Goal: Task Accomplishment & Management: Manage account settings

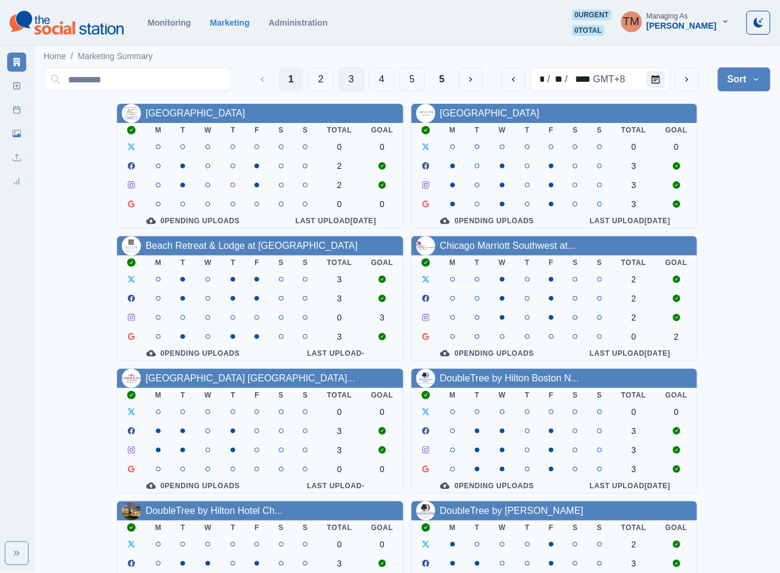
click at [353, 79] on button "3" at bounding box center [352, 79] width 26 height 24
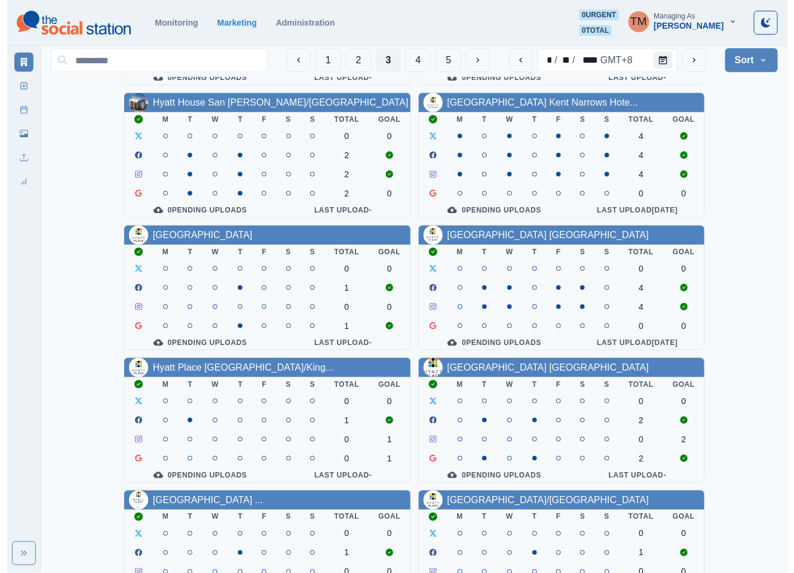
scroll to position [358, 0]
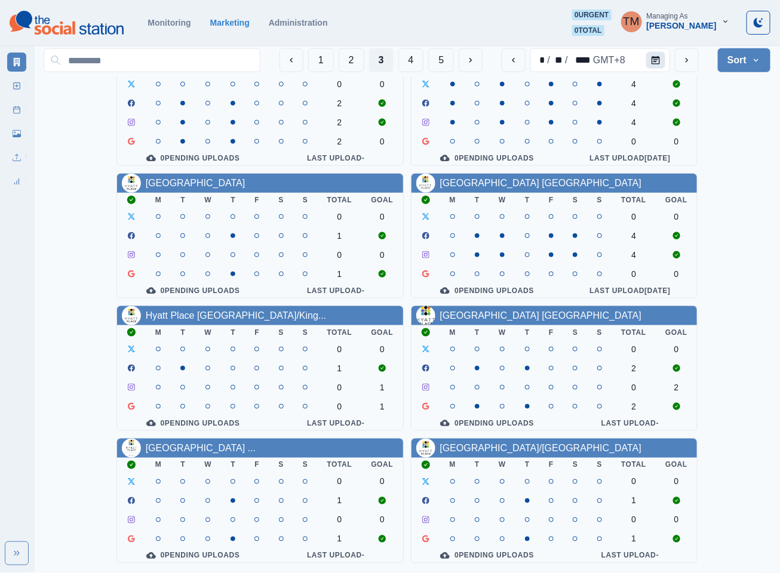
click at [655, 61] on icon "Calendar" at bounding box center [656, 60] width 8 height 8
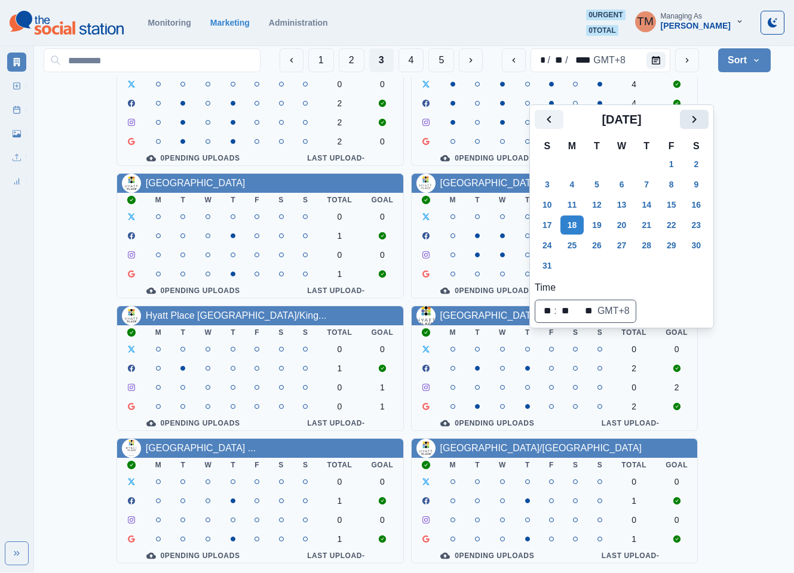
click at [695, 112] on icon "Next" at bounding box center [694, 119] width 14 height 14
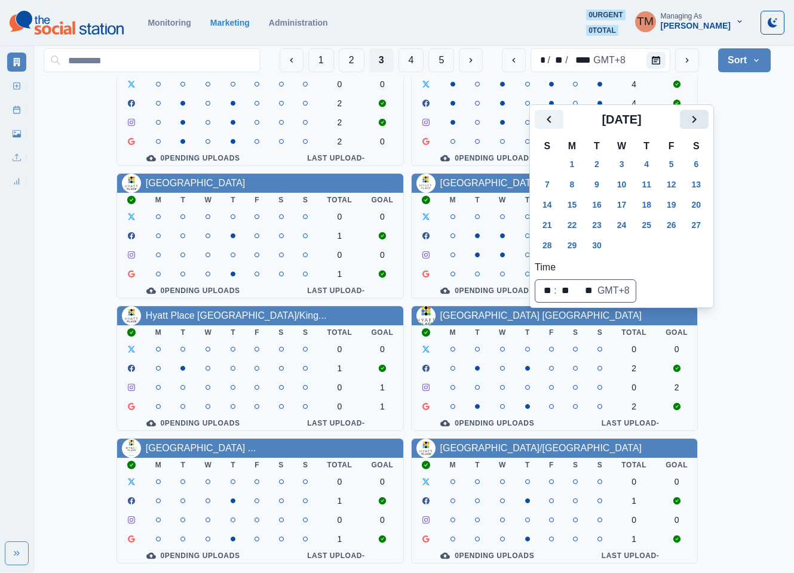
click at [695, 112] on icon "Next" at bounding box center [694, 119] width 14 height 14
click at [573, 175] on button "6" at bounding box center [572, 184] width 24 height 19
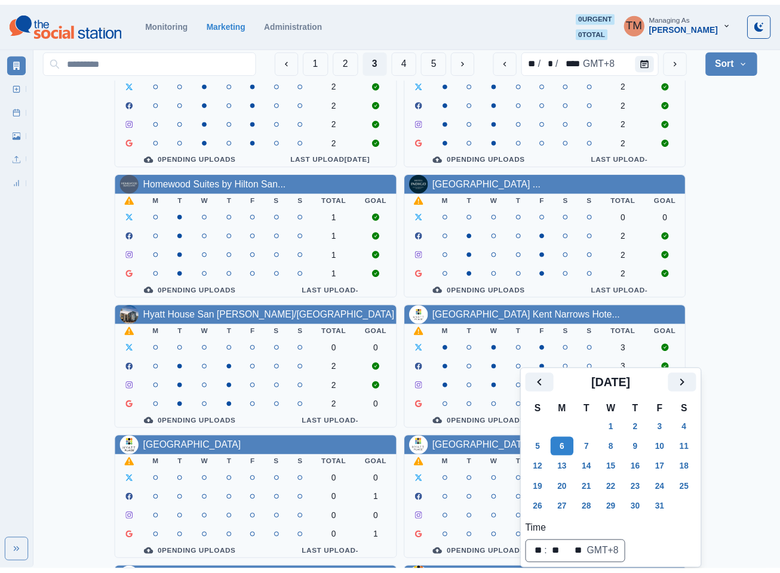
scroll to position [11, 0]
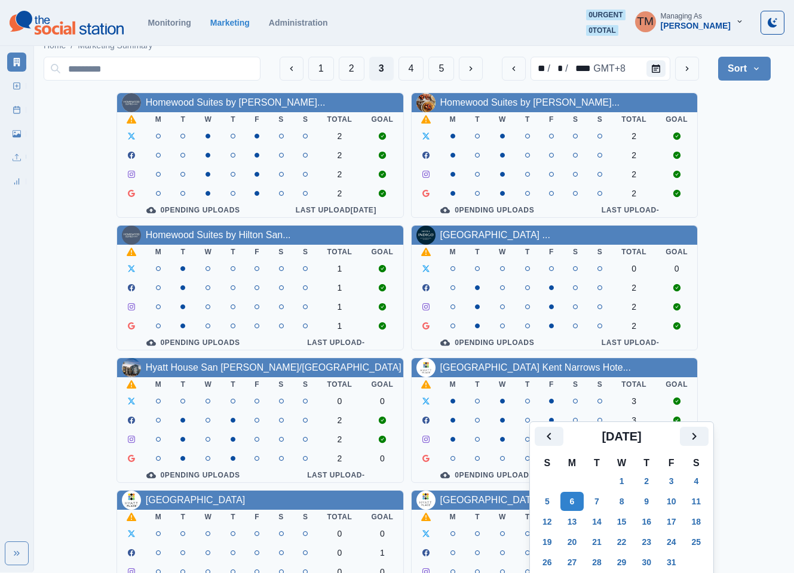
click at [757, 167] on div "Homewood Suites by Hilton Lon... M T W T F S S Total Goal 2 2 2 2 0 Pending Upl…" at bounding box center [407, 487] width 727 height 788
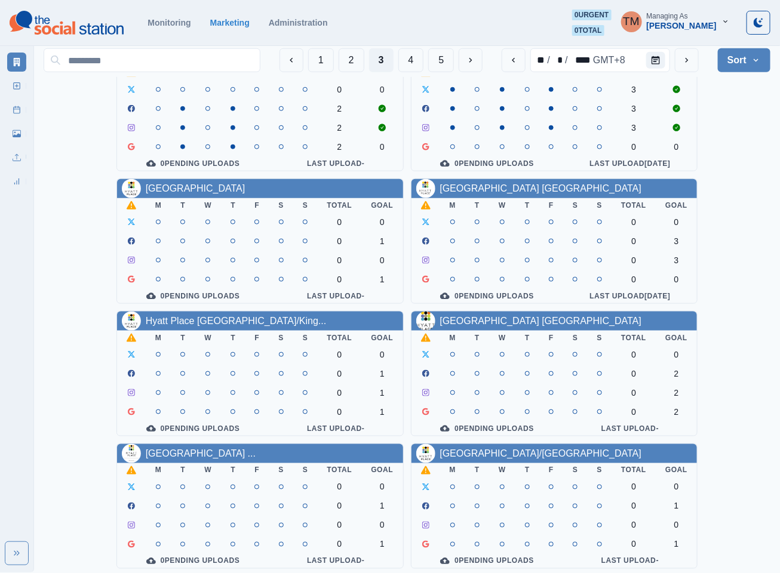
scroll to position [358, 0]
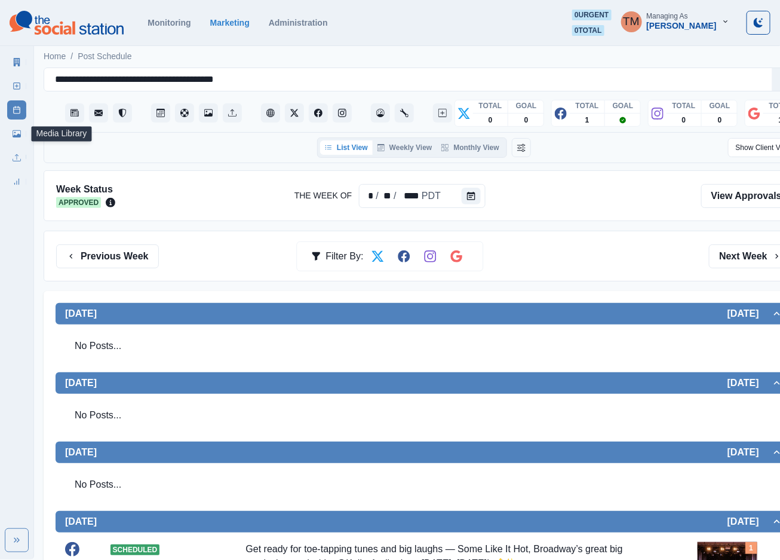
click at [11, 134] on link "Media Library" at bounding box center [16, 133] width 19 height 19
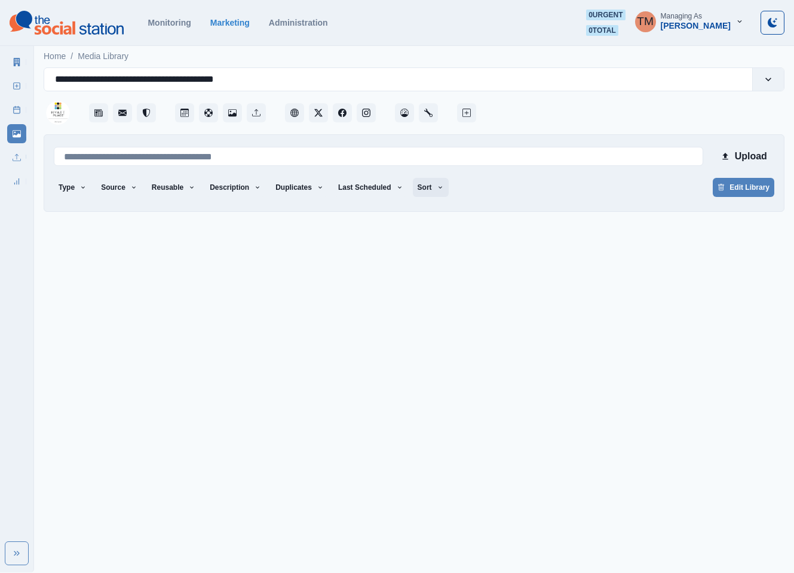
click at [414, 192] on button "Sort" at bounding box center [431, 187] width 36 height 19
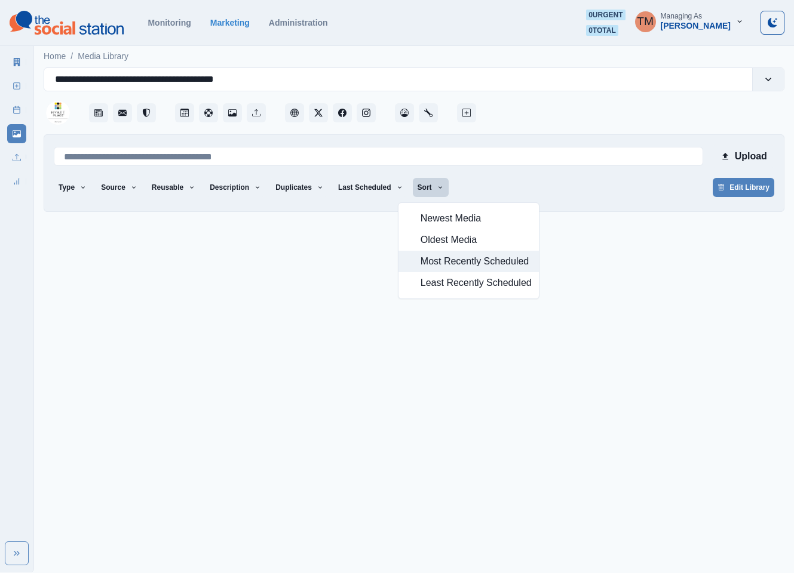
click at [455, 260] on span "Most Recently Scheduled" at bounding box center [475, 261] width 111 height 14
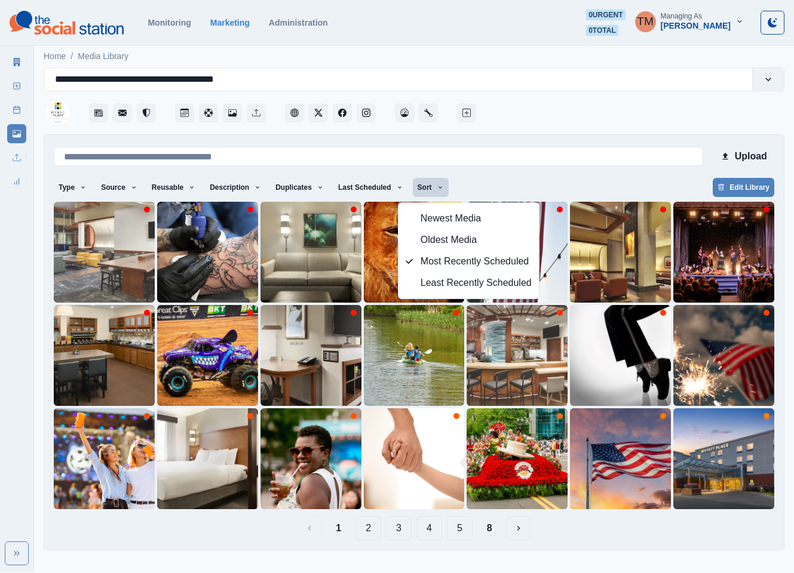
click at [511, 182] on div "Type Any Image Video Source Any Upload Social Manager Found: Instagram Found: G…" at bounding box center [414, 188] width 720 height 21
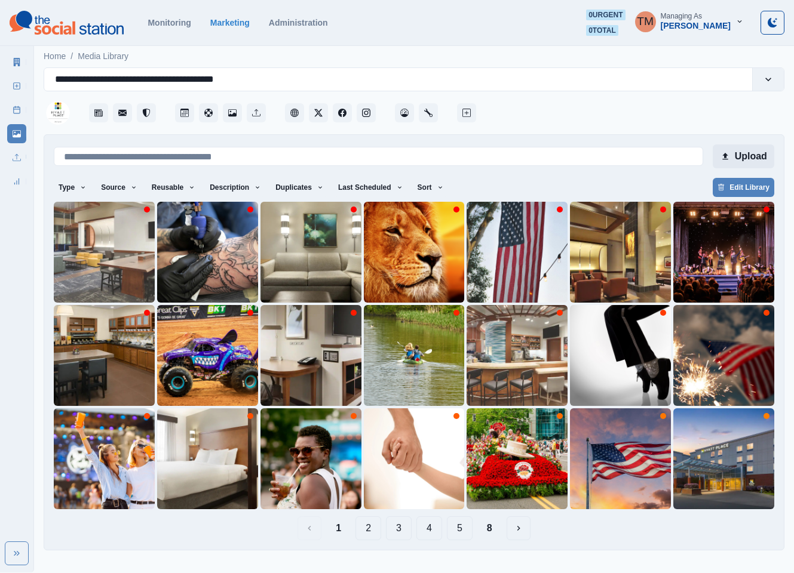
click at [738, 158] on button "Upload" at bounding box center [743, 157] width 62 height 24
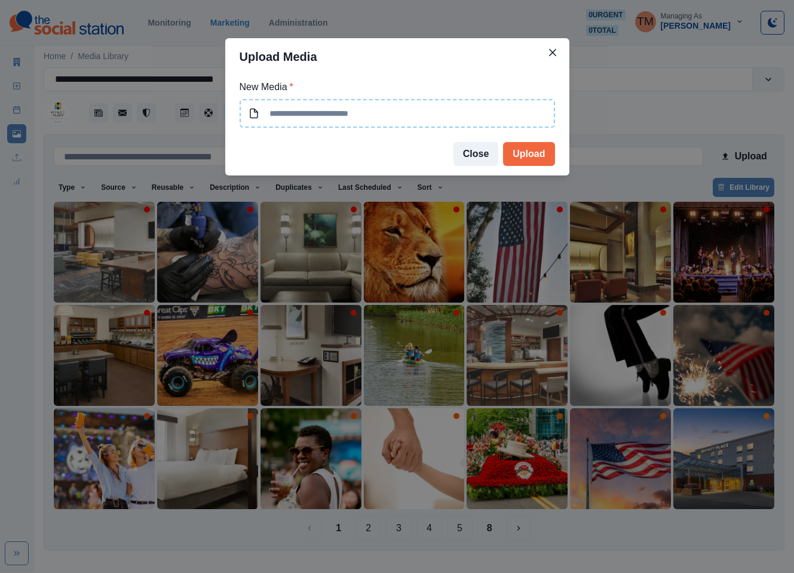
click at [405, 106] on input at bounding box center [396, 113] width 315 height 29
type input "**********"
click at [526, 149] on button "Upload" at bounding box center [528, 154] width 51 height 24
click at [518, 11] on div "Upload Media New Media * Close Upload" at bounding box center [397, 286] width 794 height 573
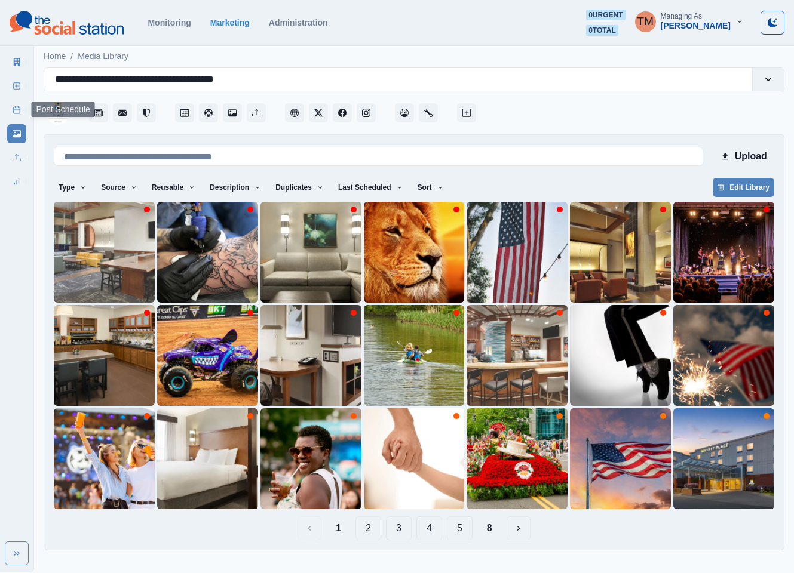
click at [13, 111] on icon at bounding box center [17, 110] width 8 height 8
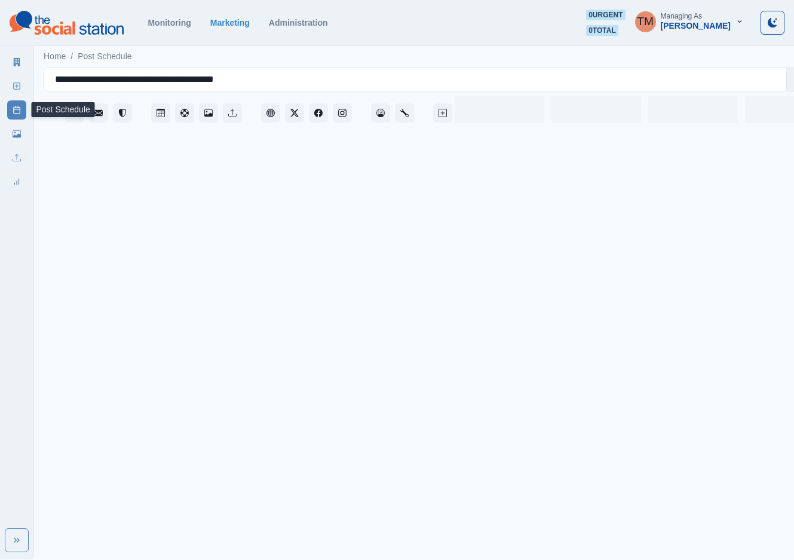
click at [19, 133] on icon at bounding box center [17, 134] width 8 height 8
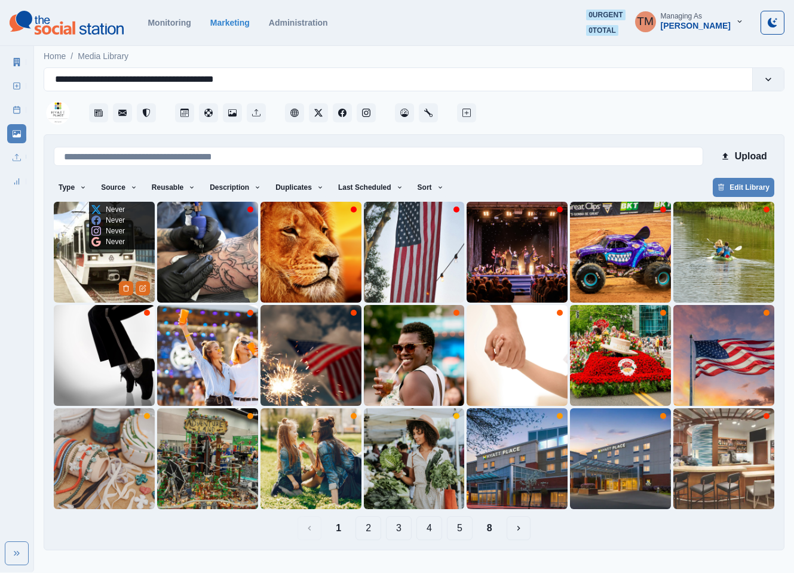
click at [67, 268] on img at bounding box center [104, 252] width 101 height 101
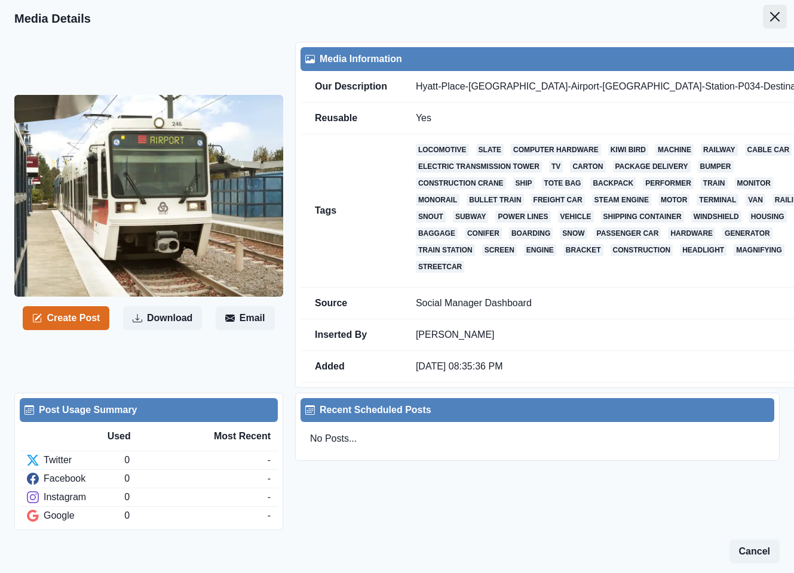
click at [770, 15] on icon "Close" at bounding box center [775, 17] width 10 height 10
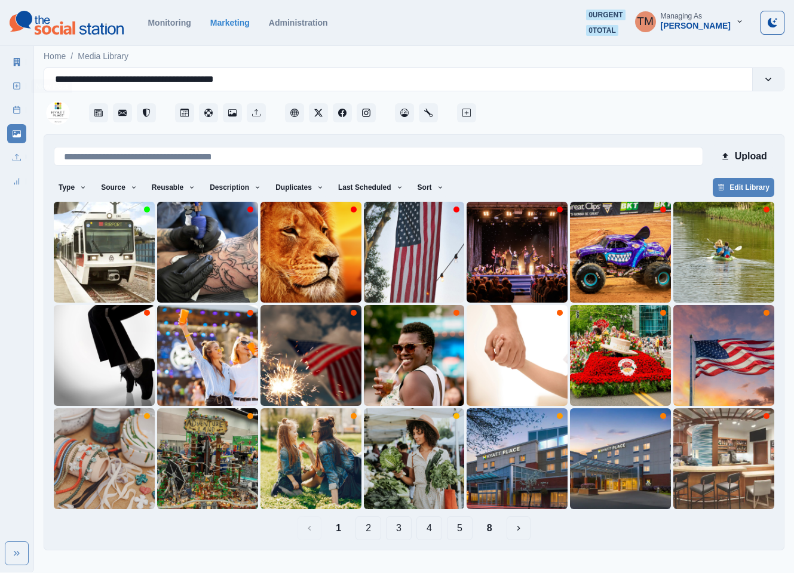
click at [17, 65] on icon at bounding box center [17, 62] width 8 height 8
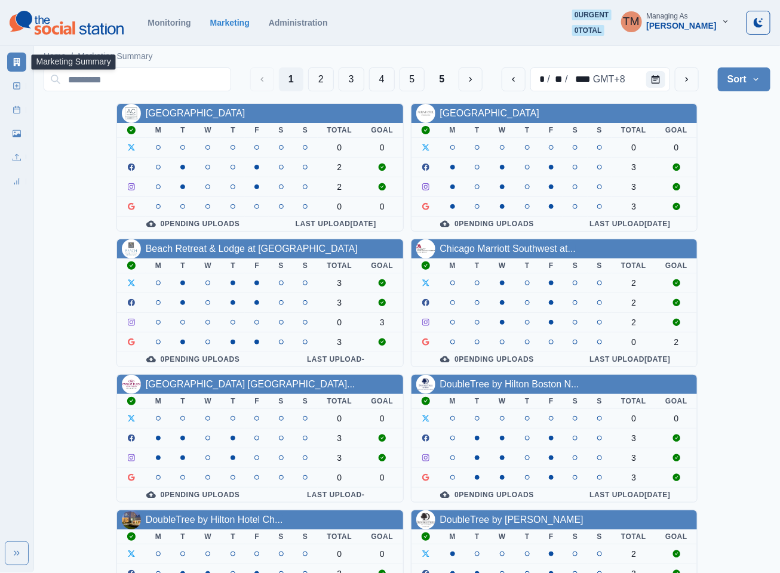
click at [751, 176] on div "[GEOGRAPHIC_DATA] Downtown M T W T F S S Total Goal 0 0 2 2 0 0 0 Pending Uploa…" at bounding box center [407, 506] width 727 height 806
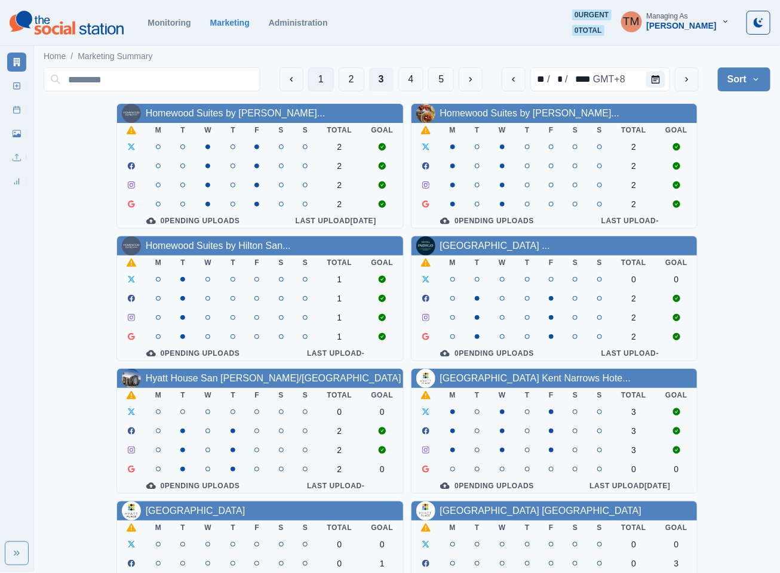
click at [319, 81] on button "1" at bounding box center [321, 79] width 26 height 24
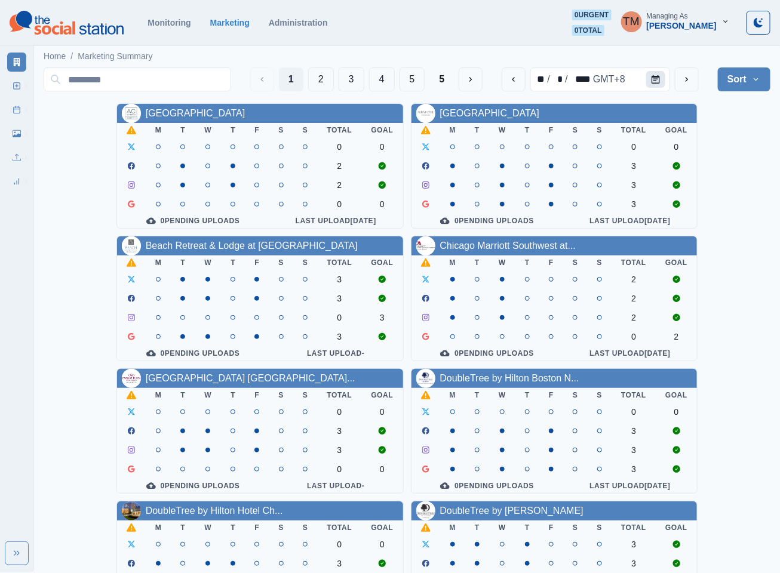
click at [659, 77] on icon "Calendar" at bounding box center [656, 79] width 8 height 8
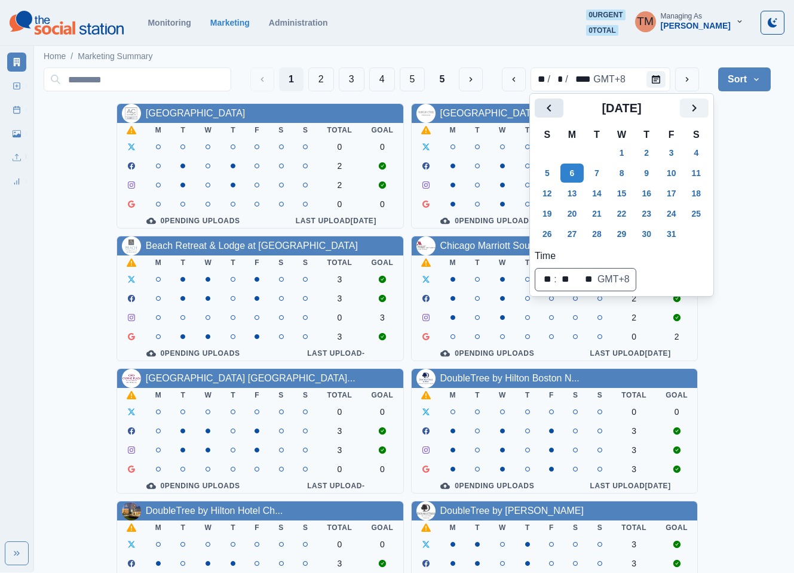
click at [547, 105] on icon "Previous" at bounding box center [549, 108] width 14 height 14
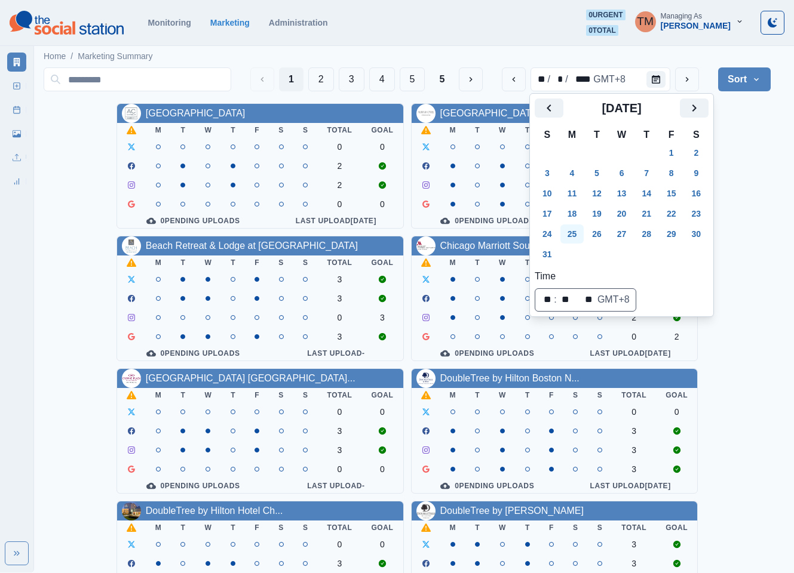
click at [573, 238] on button "25" at bounding box center [572, 234] width 24 height 19
click at [241, 117] on link "[GEOGRAPHIC_DATA]" at bounding box center [196, 113] width 100 height 10
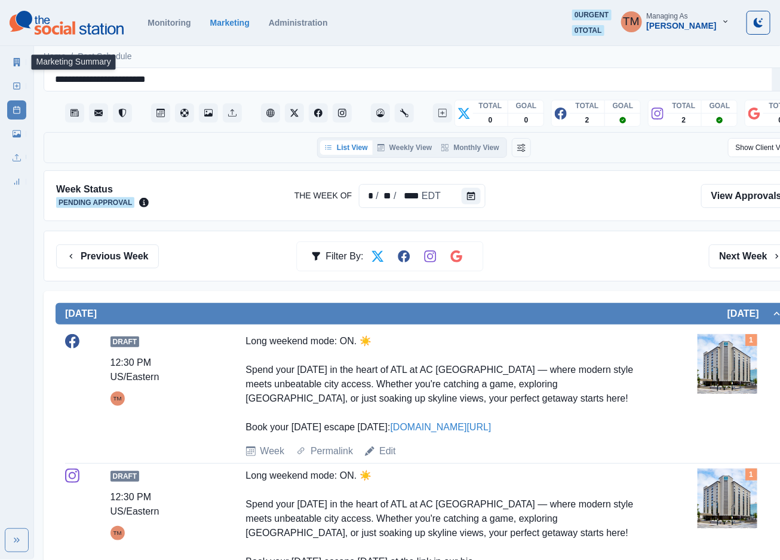
click at [19, 63] on icon at bounding box center [17, 62] width 7 height 8
